Goal: Obtain resource: Obtain resource

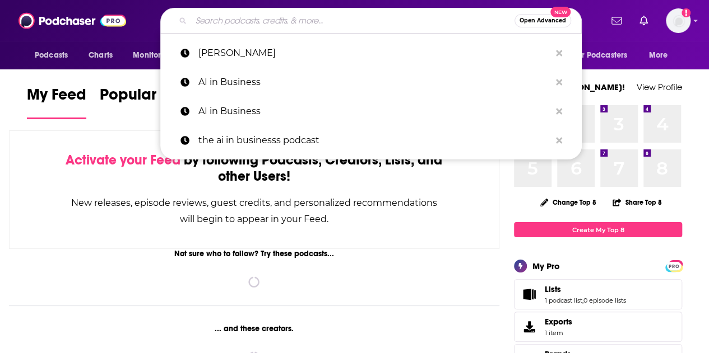
click at [247, 20] on input "Search podcasts, credits, & more..." at bounding box center [352, 21] width 323 height 18
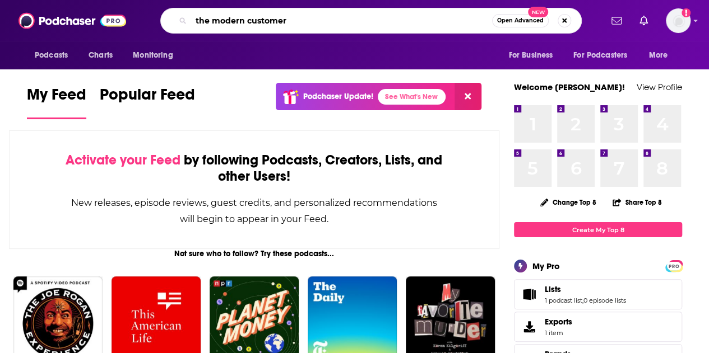
type input "the modern customer"
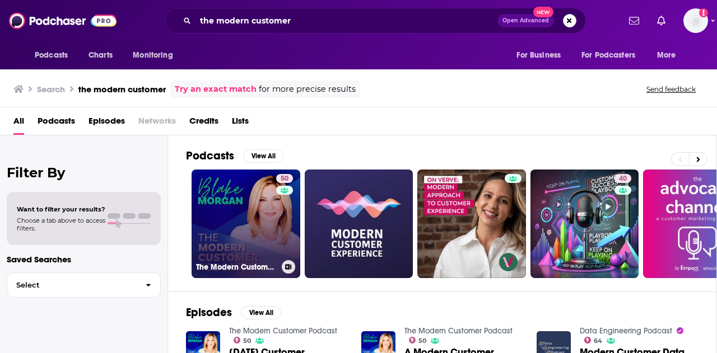
click at [248, 202] on link "50 The Modern Customer Podcast" at bounding box center [246, 224] width 109 height 109
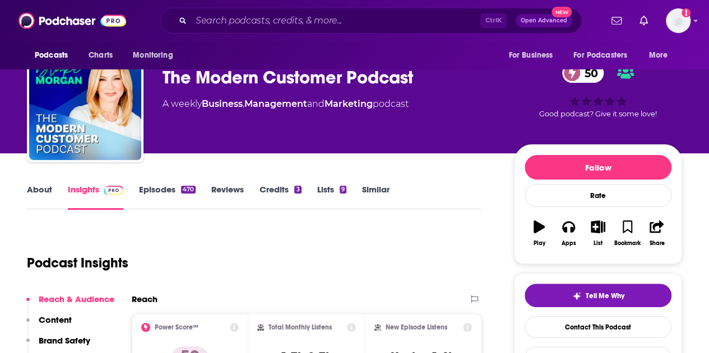
scroll to position [41, 0]
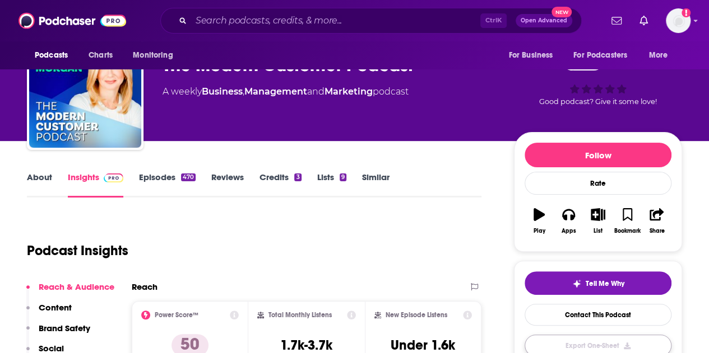
click at [569, 338] on button "Export One-Sheet" at bounding box center [597, 346] width 147 height 22
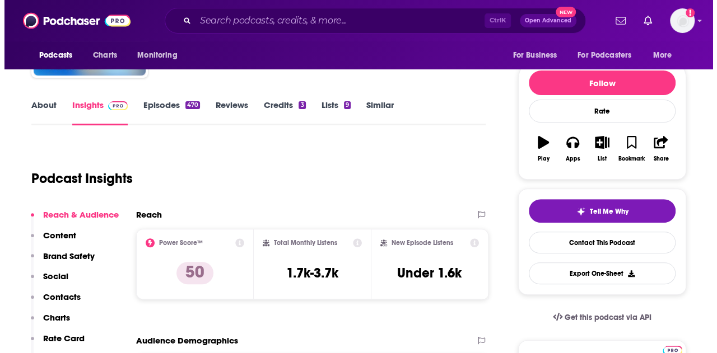
scroll to position [0, 0]
